Goal: Task Accomplishment & Management: Complete application form

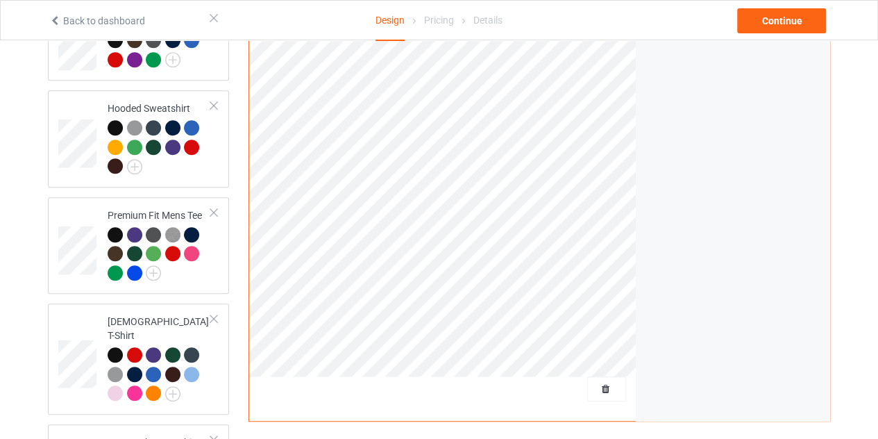
scroll to position [285, 0]
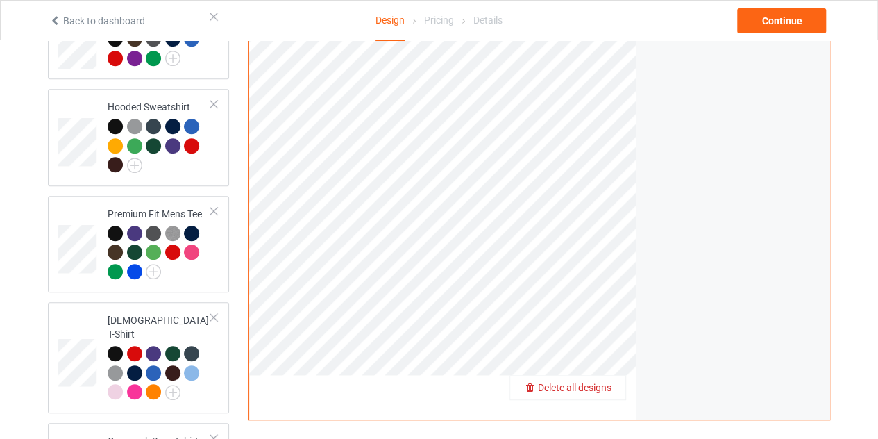
click at [607, 382] on span "Delete all designs" at bounding box center [575, 387] width 74 height 11
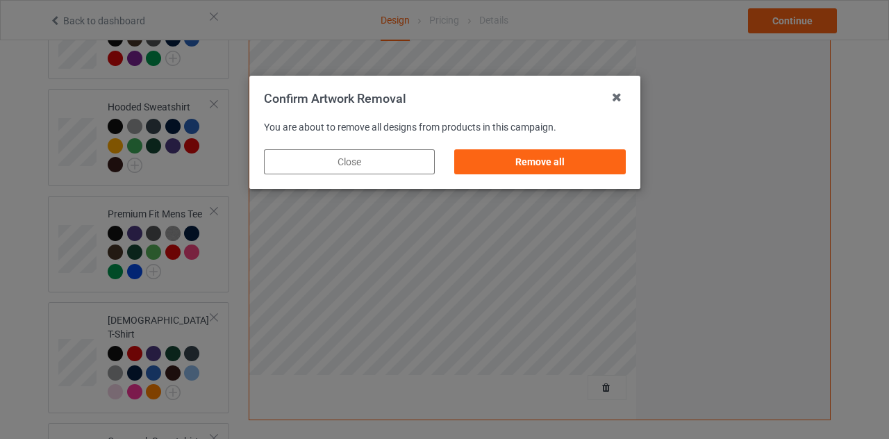
click at [544, 146] on div "Remove all" at bounding box center [539, 162] width 190 height 44
click at [539, 152] on div "Remove all" at bounding box center [539, 161] width 171 height 25
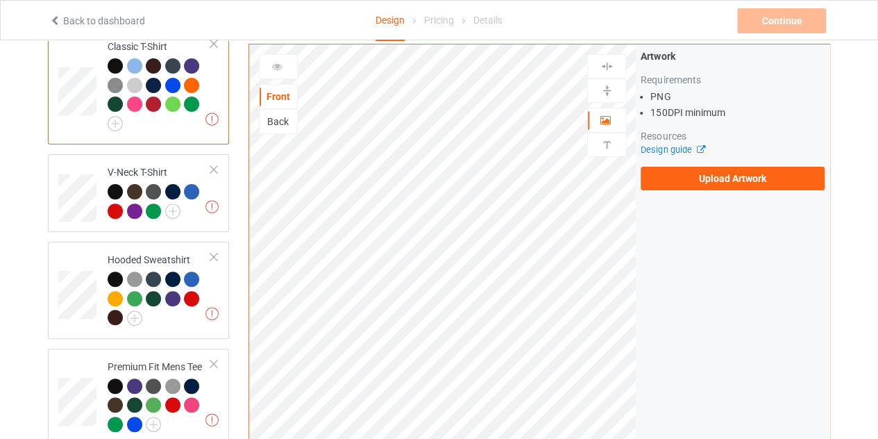
scroll to position [131, 0]
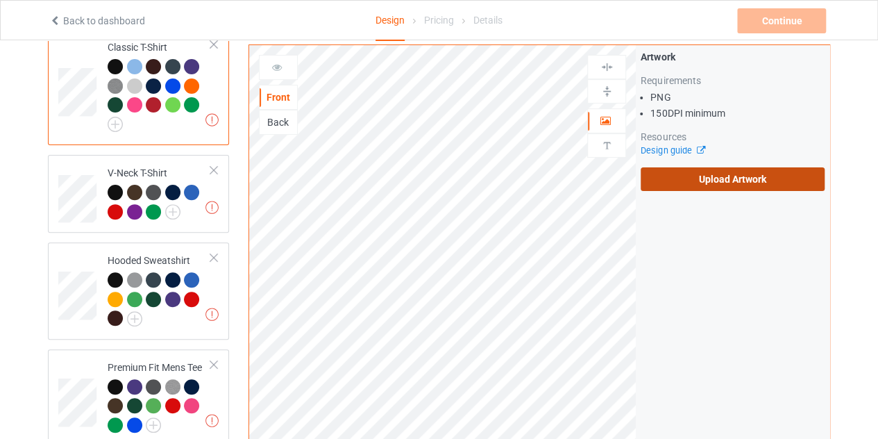
click at [683, 167] on label "Upload Artwork" at bounding box center [733, 179] width 184 height 24
click at [0, 0] on input "Upload Artwork" at bounding box center [0, 0] width 0 height 0
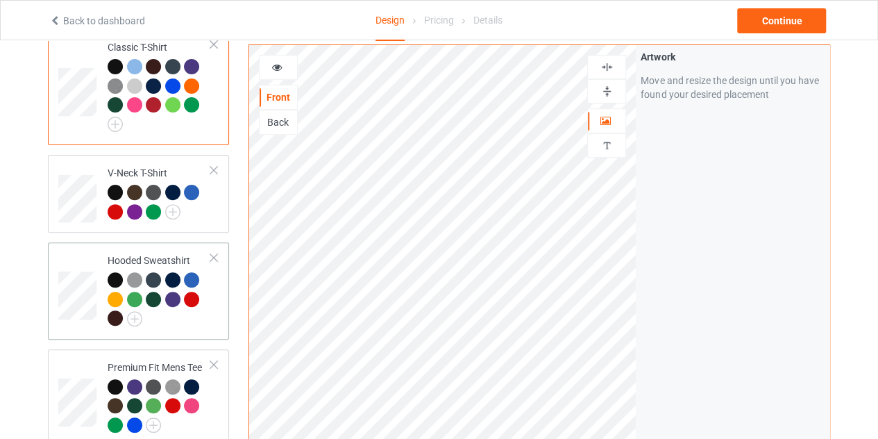
click at [99, 271] on td at bounding box center [79, 291] width 42 height 86
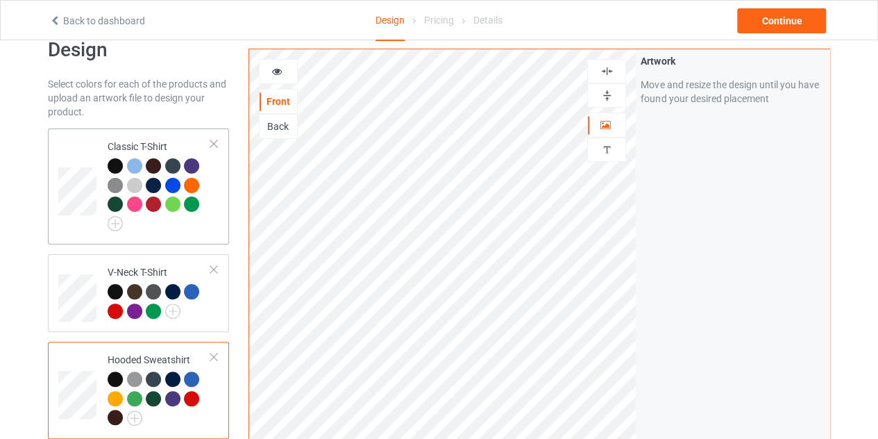
scroll to position [26, 0]
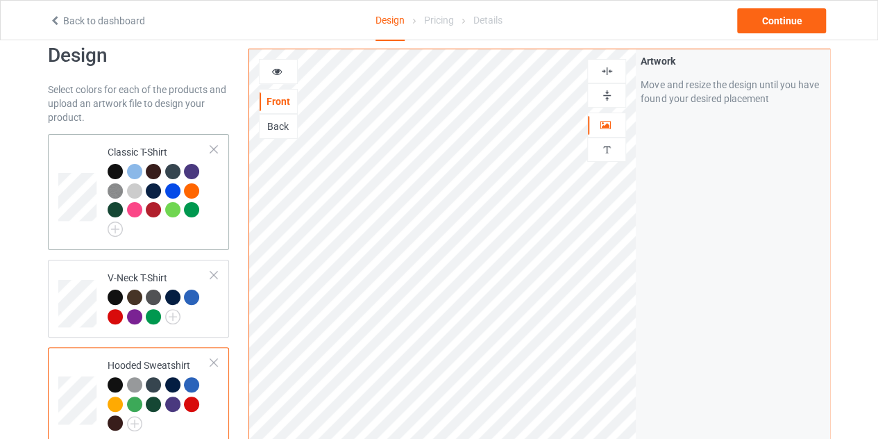
click at [82, 159] on td at bounding box center [79, 192] width 42 height 105
click at [272, 74] on icon at bounding box center [277, 70] width 12 height 10
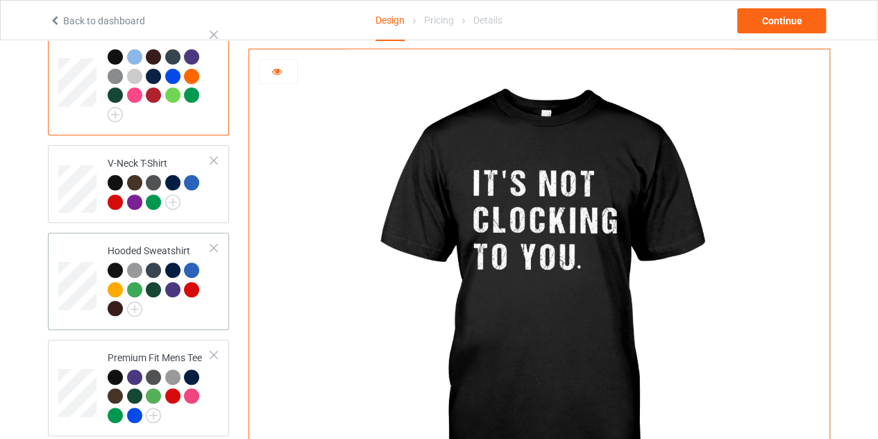
scroll to position [142, 0]
click at [78, 251] on td at bounding box center [79, 280] width 42 height 86
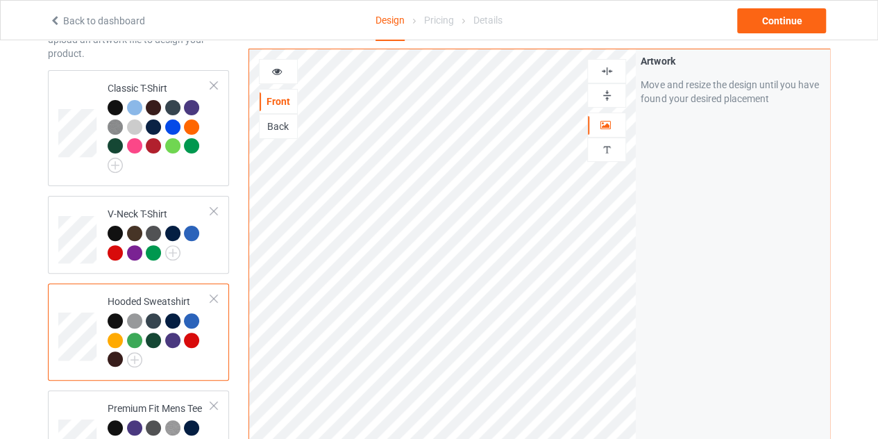
scroll to position [90, 0]
click at [278, 73] on icon at bounding box center [277, 70] width 12 height 10
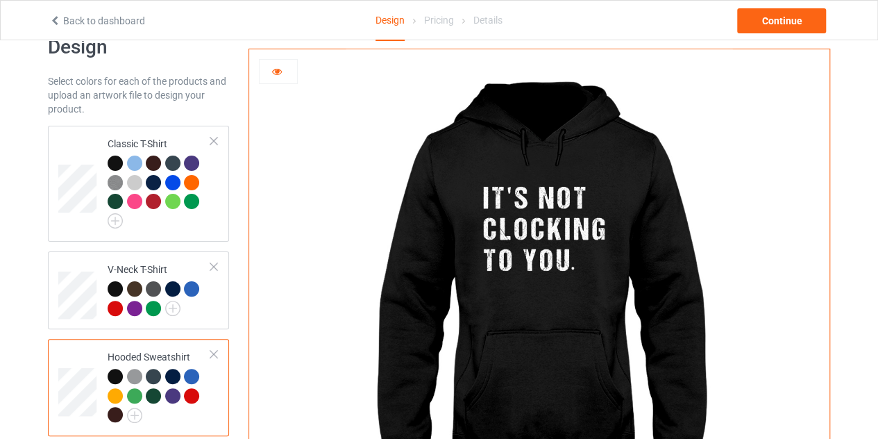
scroll to position [34, 0]
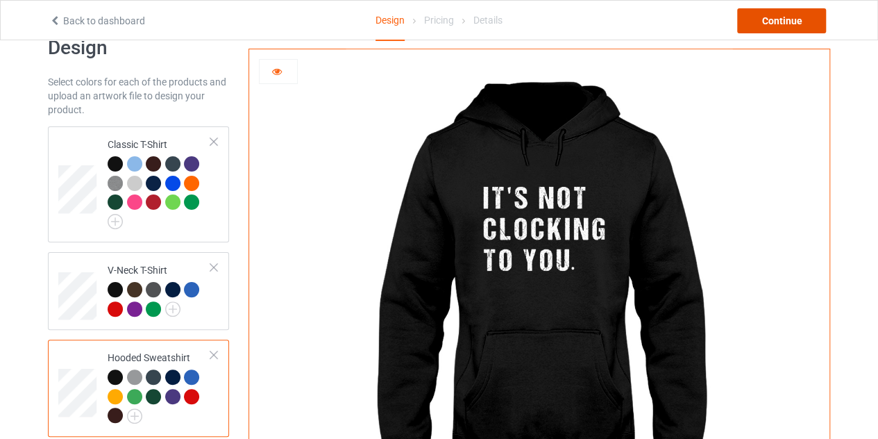
click at [788, 19] on div "Continue" at bounding box center [781, 20] width 89 height 25
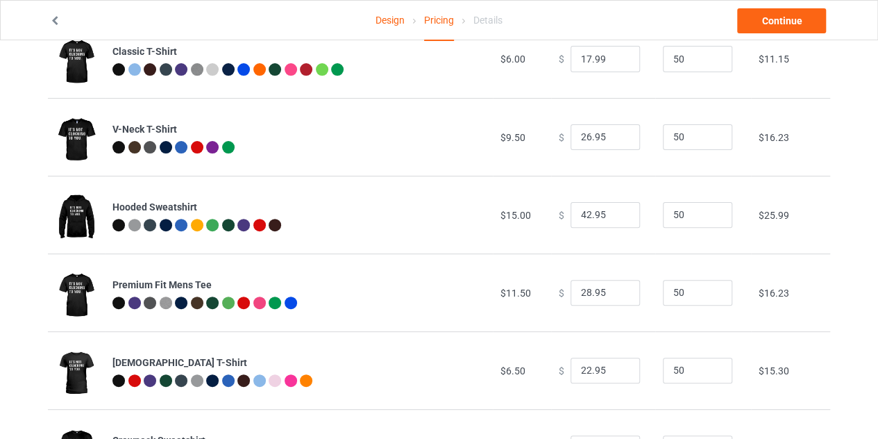
scroll to position [134, 0]
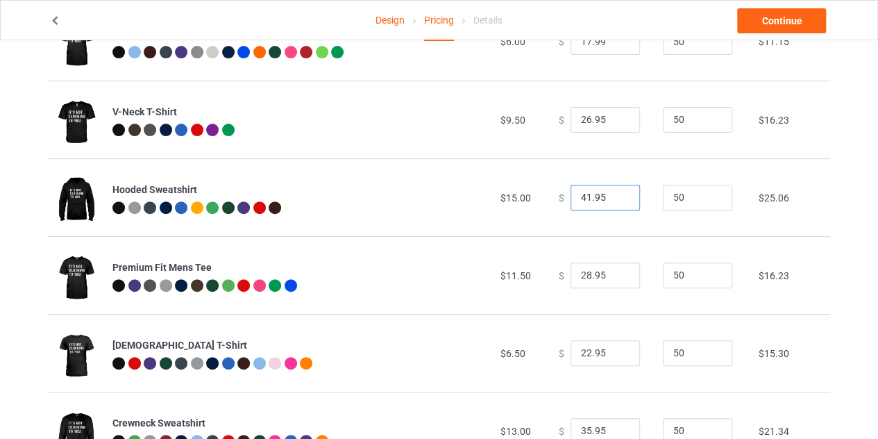
click at [615, 201] on input "41.95" at bounding box center [605, 198] width 69 height 26
click at [615, 201] on input "40.95" at bounding box center [605, 198] width 69 height 26
click at [615, 201] on input "39.95" at bounding box center [605, 198] width 69 height 26
click at [615, 201] on input "38.95" at bounding box center [605, 198] width 69 height 26
click at [615, 201] on input "37.95" at bounding box center [605, 198] width 69 height 26
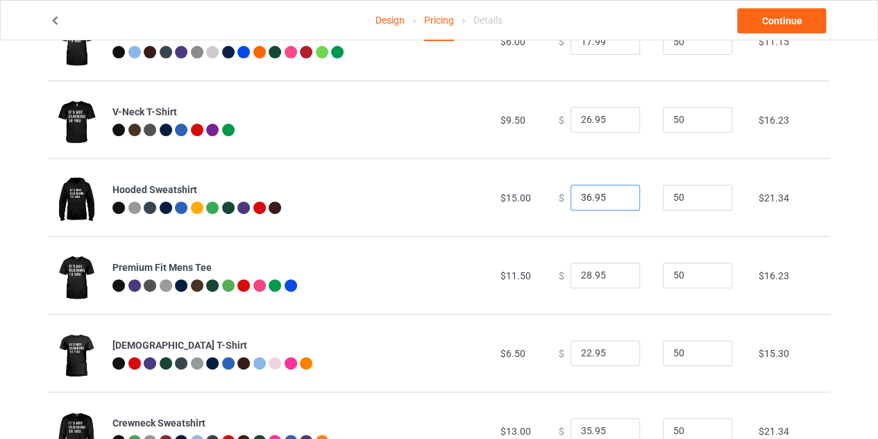
click at [615, 201] on input "36.95" at bounding box center [605, 198] width 69 height 26
click at [615, 201] on input "35.95" at bounding box center [605, 198] width 69 height 26
click at [615, 201] on input "34.95" at bounding box center [605, 198] width 69 height 26
click at [615, 201] on input "33.95" at bounding box center [605, 198] width 69 height 26
click at [615, 201] on input "32.95" at bounding box center [605, 198] width 69 height 26
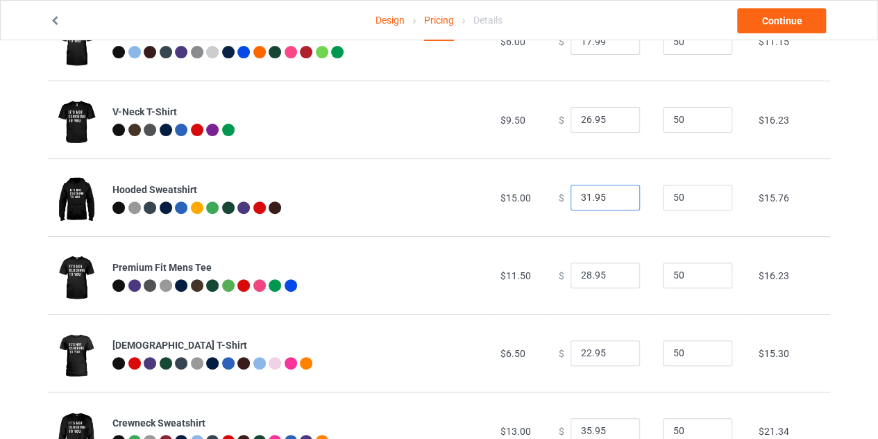
click at [615, 201] on input "31.95" at bounding box center [605, 198] width 69 height 26
click at [615, 201] on input "30.95" at bounding box center [605, 198] width 69 height 26
type input "29.95"
click at [615, 201] on input "29.95" at bounding box center [605, 198] width 69 height 26
click at [619, 277] on input "27.95" at bounding box center [605, 275] width 69 height 26
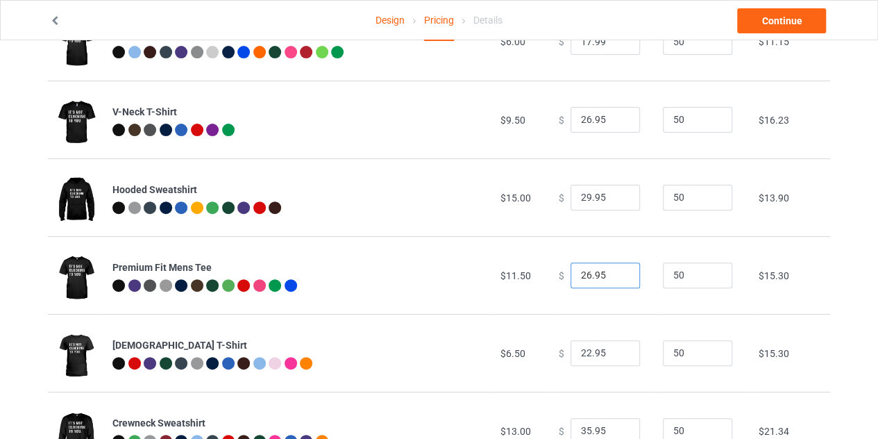
click at [619, 277] on input "26.95" at bounding box center [605, 275] width 69 height 26
click at [619, 277] on input "25.95" at bounding box center [605, 275] width 69 height 26
click at [619, 277] on input "24.95" at bounding box center [605, 275] width 69 height 26
click at [619, 277] on input "23.95" at bounding box center [605, 275] width 69 height 26
type input "22.95"
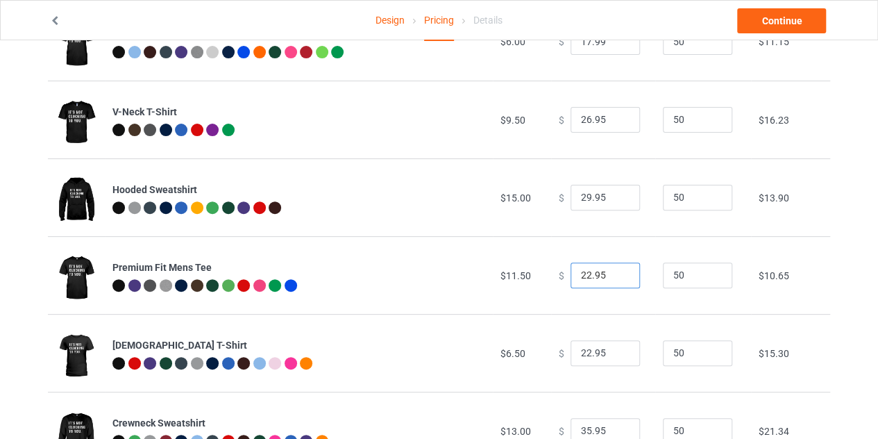
click at [619, 277] on input "22.95" at bounding box center [605, 275] width 69 height 26
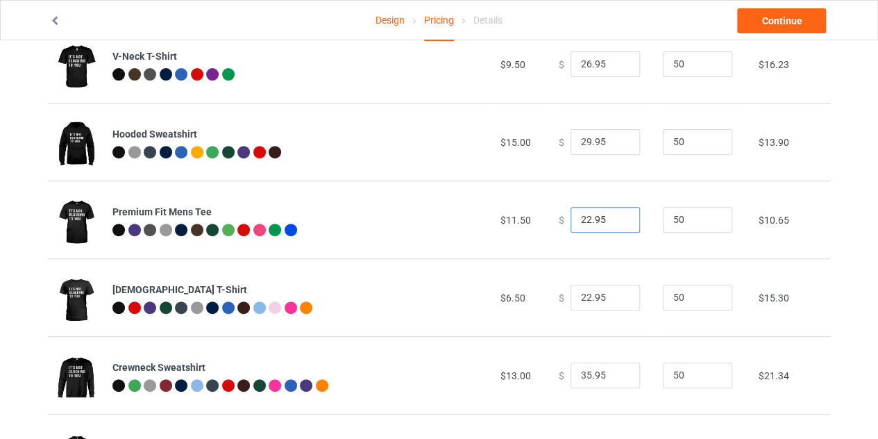
scroll to position [271, 0]
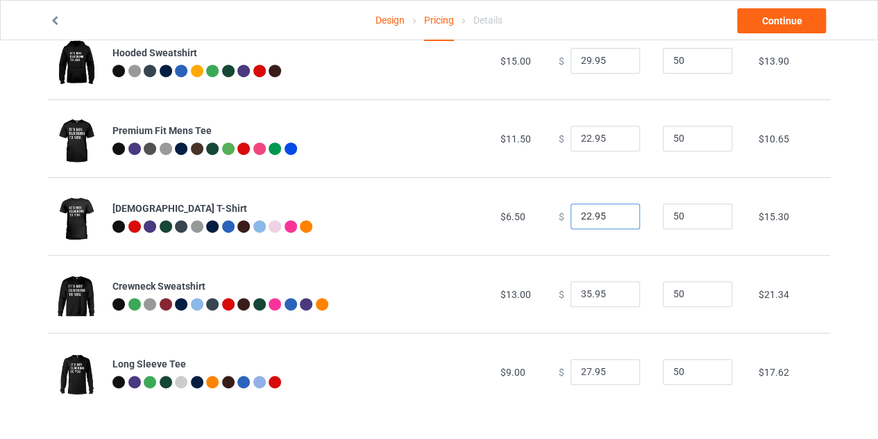
click at [616, 221] on input "22.95" at bounding box center [605, 216] width 69 height 26
click at [618, 296] on input "34.95" at bounding box center [605, 294] width 69 height 26
click at [618, 296] on input "33.95" at bounding box center [605, 294] width 69 height 26
click at [618, 296] on input "32.95" at bounding box center [605, 294] width 69 height 26
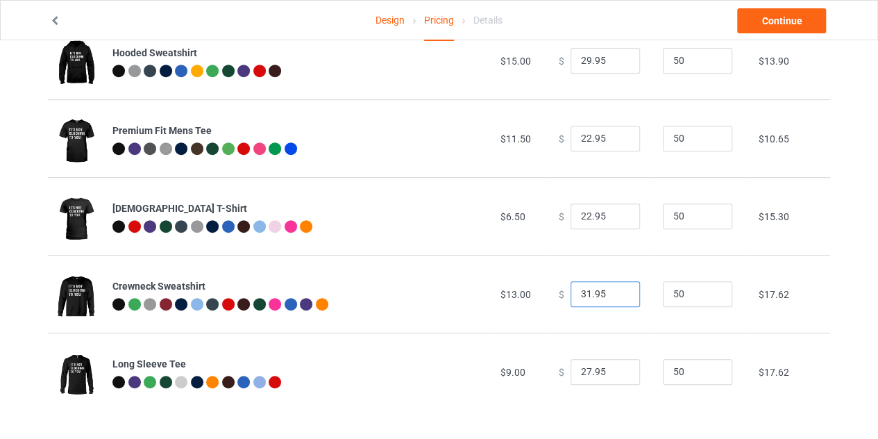
click at [618, 296] on input "31.95" at bounding box center [605, 294] width 69 height 26
click at [618, 296] on input "30.95" at bounding box center [605, 294] width 69 height 26
type input "29.95"
click at [618, 296] on input "29.95" at bounding box center [605, 294] width 69 height 26
click at [612, 58] on input "30.95" at bounding box center [605, 61] width 69 height 26
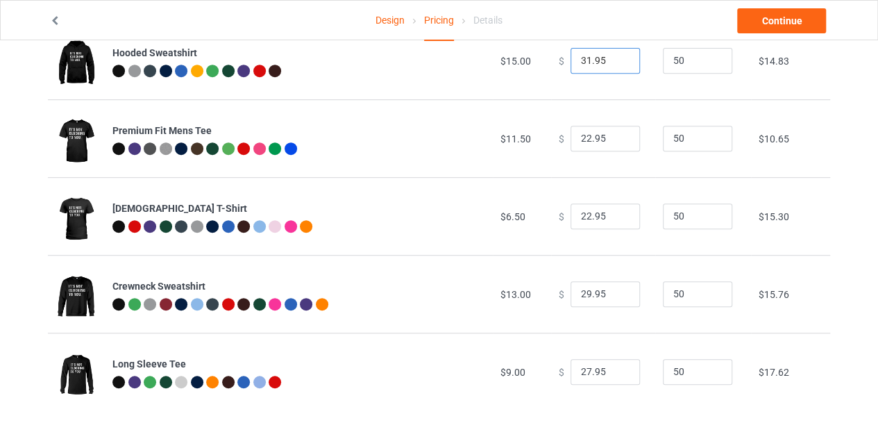
type input "31.95"
click at [612, 58] on input "31.95" at bounding box center [605, 61] width 69 height 26
click at [774, 22] on link "Continue" at bounding box center [781, 20] width 89 height 25
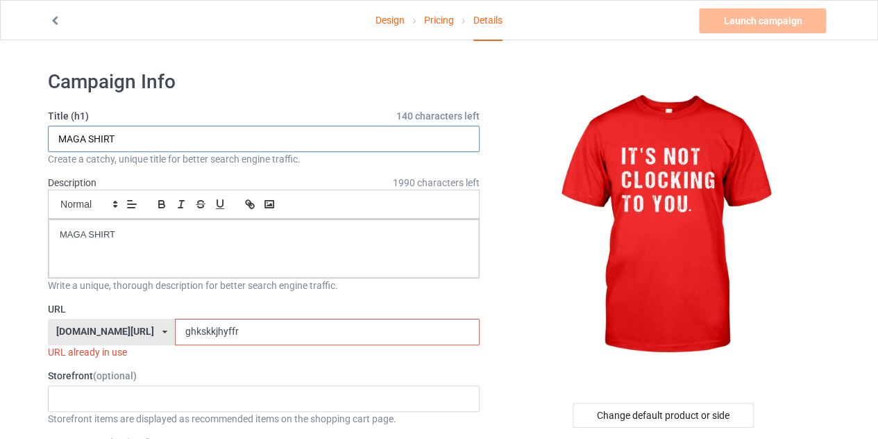
click at [179, 135] on input "MAGA SHIRT" at bounding box center [264, 139] width 432 height 26
click at [86, 138] on input "MAGA SHIRT" at bounding box center [264, 139] width 432 height 26
type input "it's not clocking to you SHIRT"
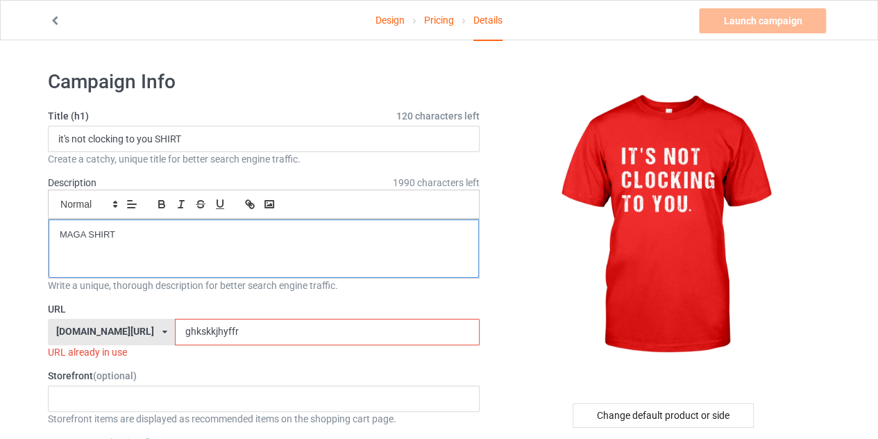
click at [89, 235] on p "MAGA SHIRT" at bounding box center [264, 234] width 408 height 13
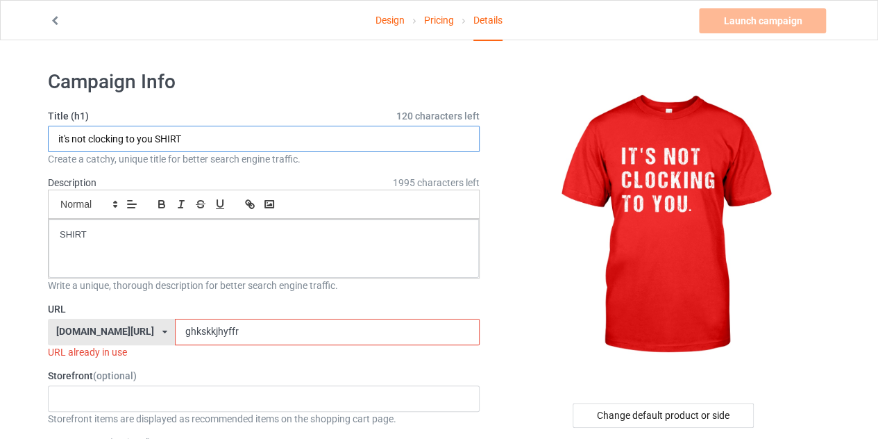
click at [215, 133] on input "it's not clocking to you SHIRT" at bounding box center [264, 139] width 432 height 26
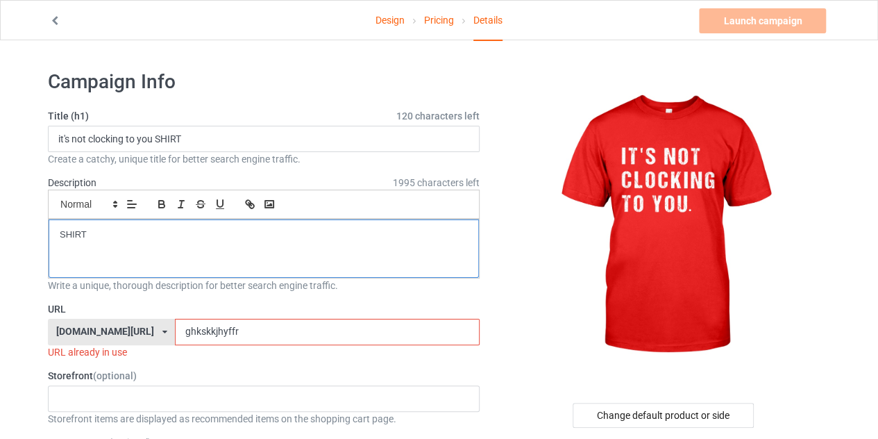
click at [135, 235] on p "SHIRT" at bounding box center [264, 234] width 408 height 13
drag, startPoint x: 245, startPoint y: 316, endPoint x: 241, endPoint y: 324, distance: 9.3
click at [241, 324] on div "URL [DOMAIN_NAME][URL] [DOMAIN_NAME][URL] 587d0d41cee36fd012c64a69 ghkskkjhyffr…" at bounding box center [264, 330] width 432 height 57
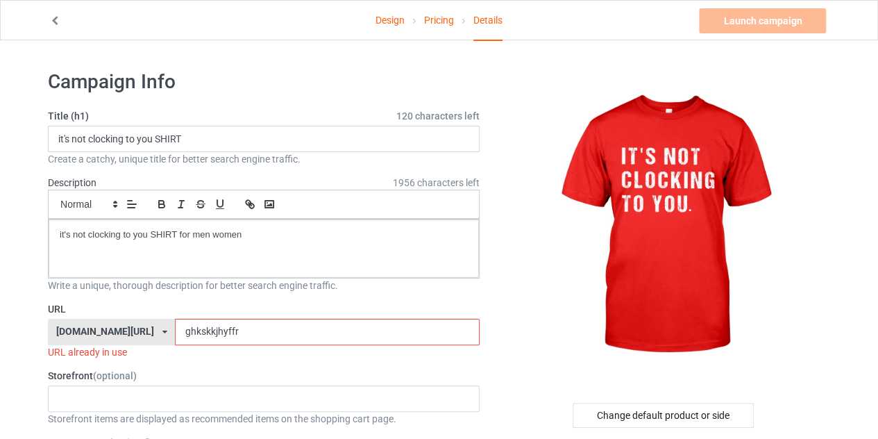
click at [241, 324] on input "ghkskkjhyffr" at bounding box center [327, 332] width 304 height 26
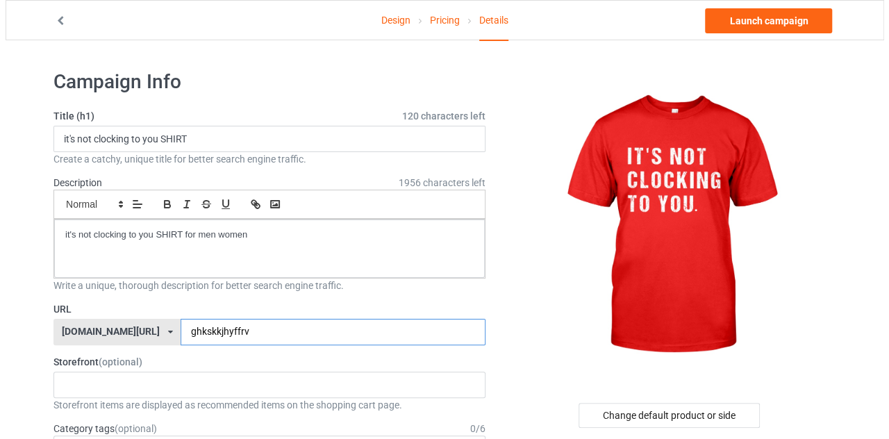
scroll to position [126, 0]
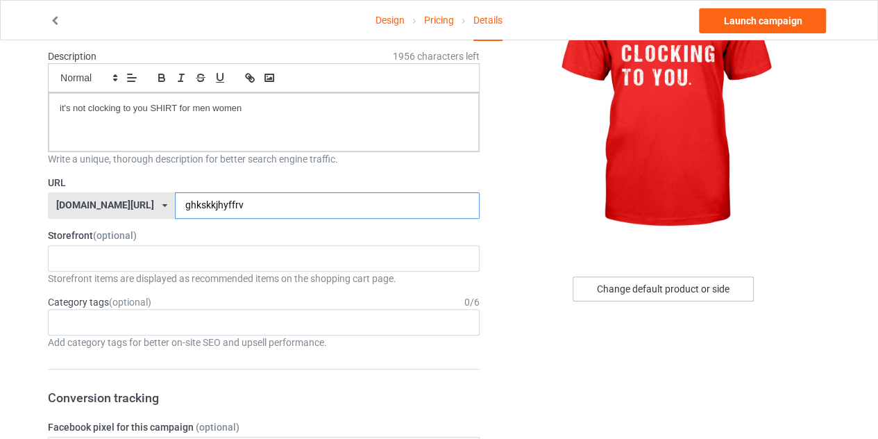
type input "ghkskkjhyffrv"
click at [588, 292] on div "Change default product or side" at bounding box center [663, 288] width 181 height 25
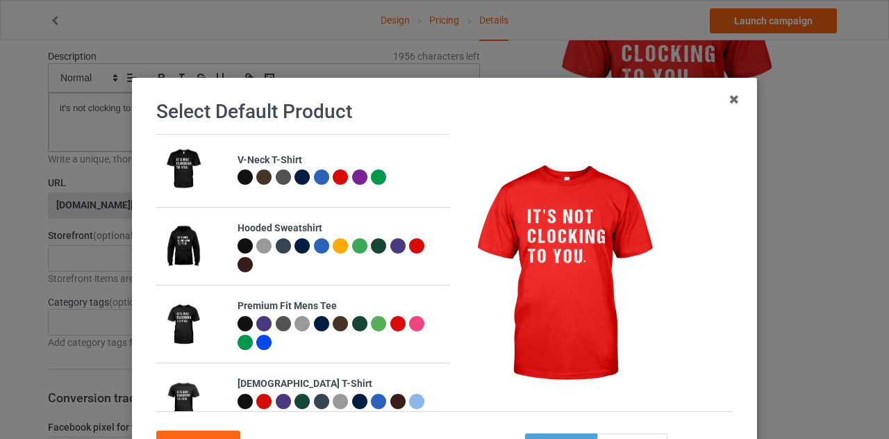
scroll to position [87, 0]
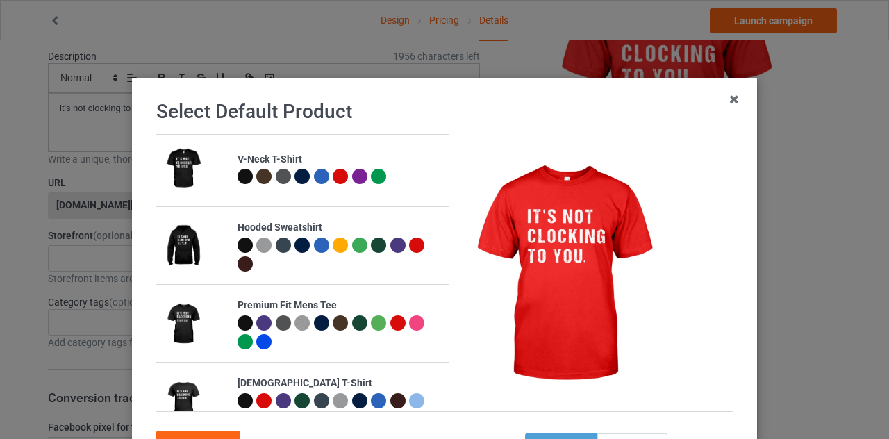
click at [237, 246] on div at bounding box center [244, 244] width 15 height 15
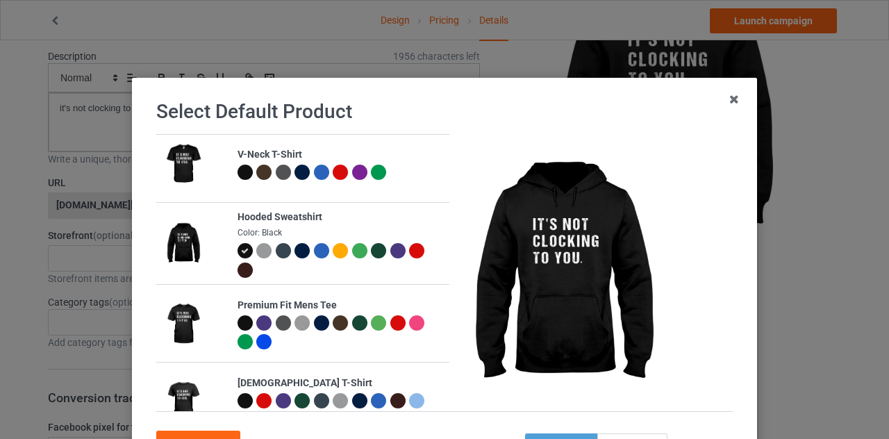
click at [371, 248] on div at bounding box center [378, 250] width 15 height 15
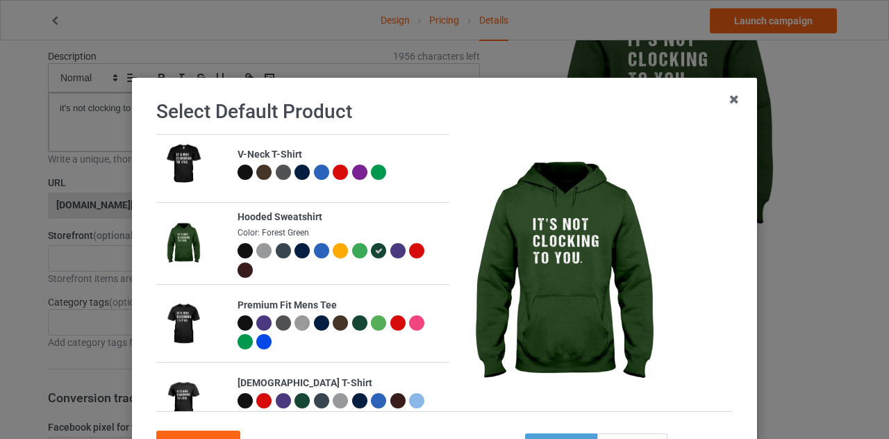
click at [237, 253] on div at bounding box center [244, 250] width 15 height 15
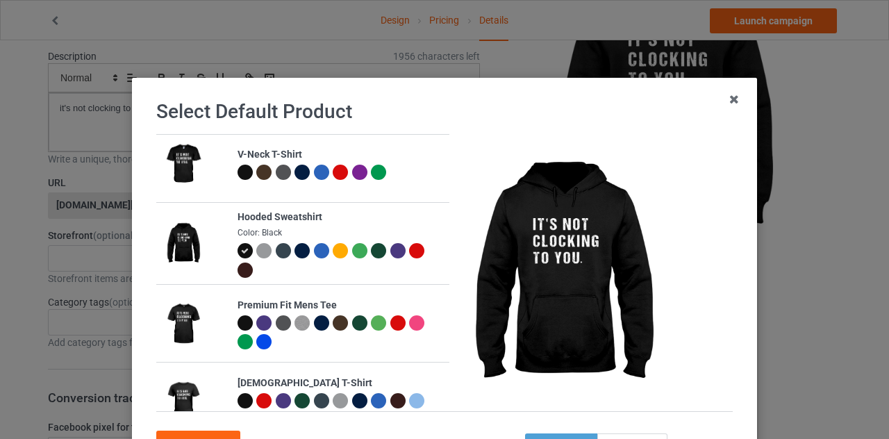
click at [393, 251] on div at bounding box center [397, 250] width 15 height 15
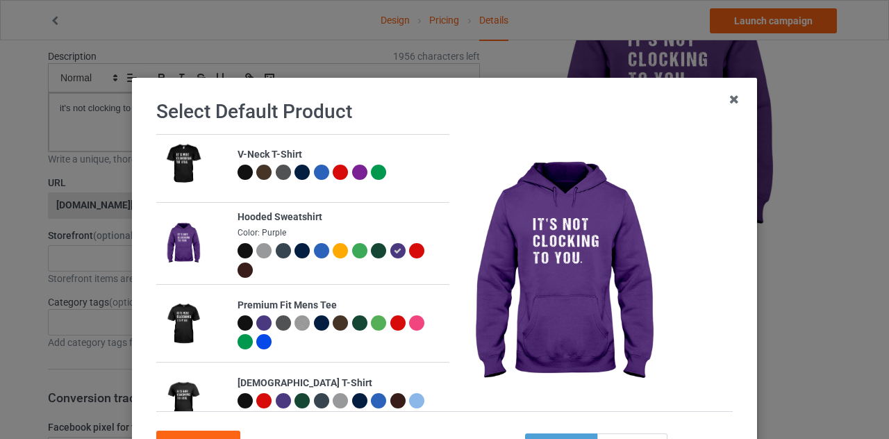
click at [238, 252] on div at bounding box center [244, 250] width 15 height 15
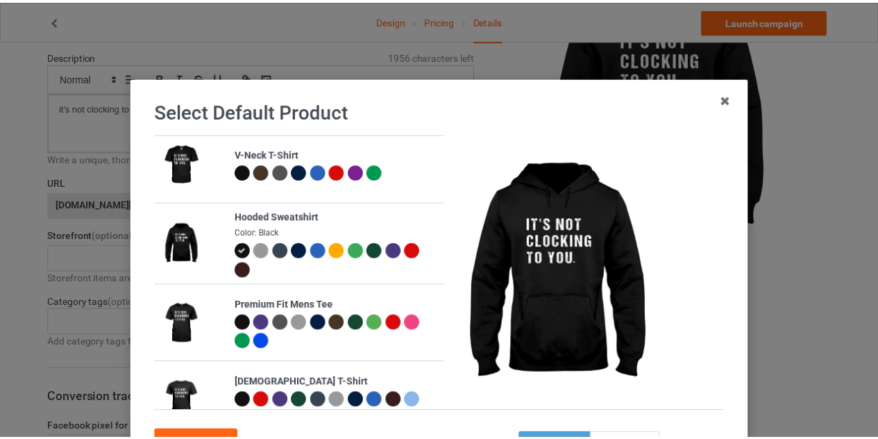
scroll to position [119, 0]
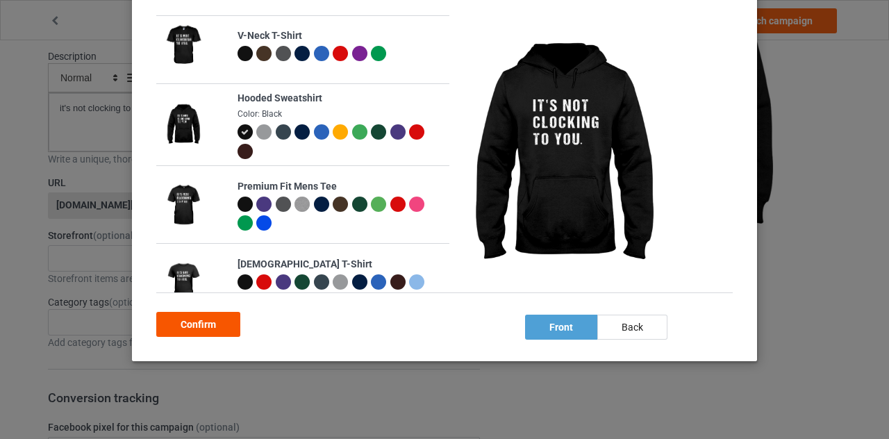
click at [219, 319] on div "Confirm" at bounding box center [198, 324] width 84 height 25
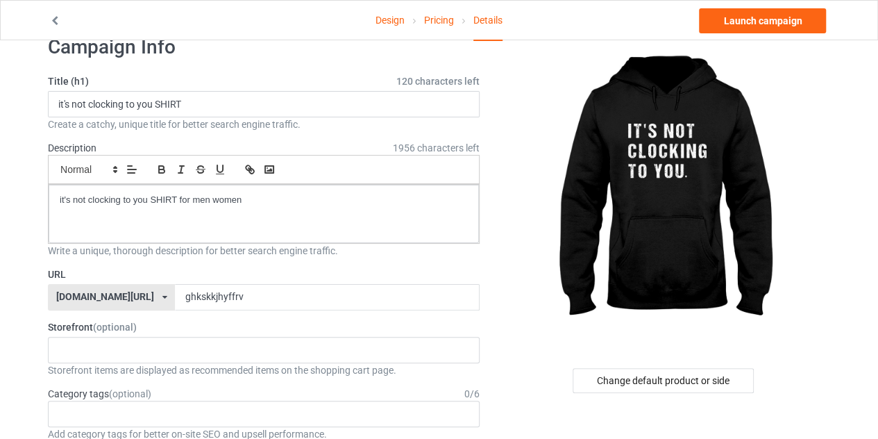
scroll to position [30, 0]
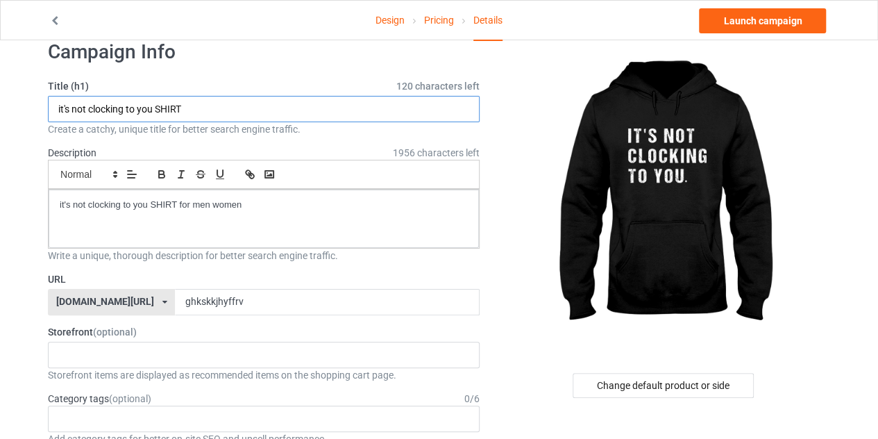
click at [205, 112] on input "it's not clocking to you SHIRT" at bounding box center [264, 109] width 432 height 26
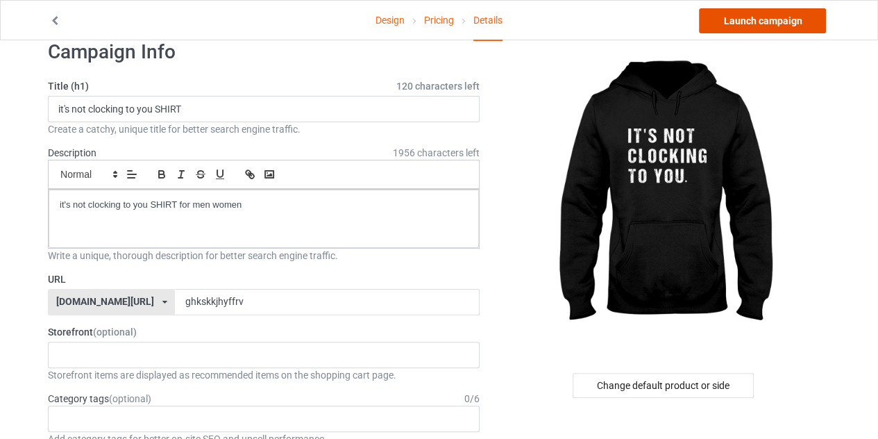
click at [802, 24] on link "Launch campaign" at bounding box center [762, 20] width 127 height 25
